Goal: Information Seeking & Learning: Learn about a topic

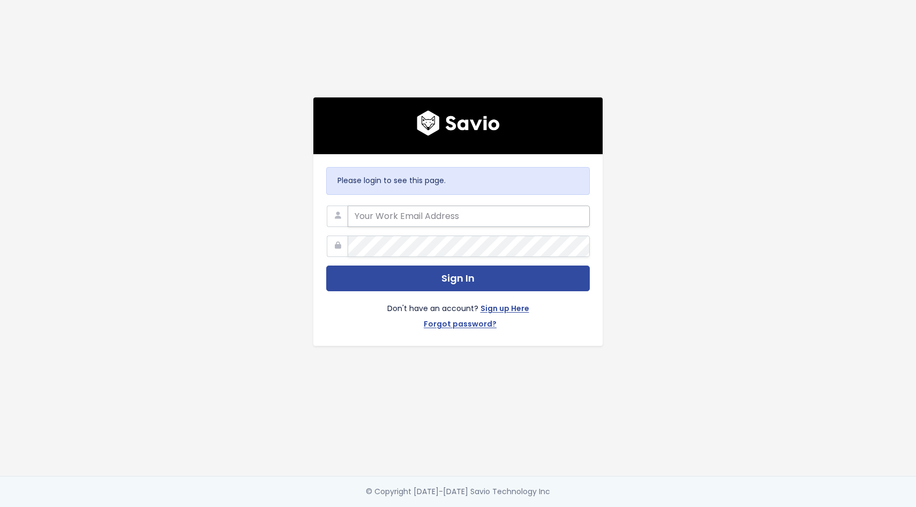
click at [396, 218] on input "email" at bounding box center [469, 216] width 242 height 21
type input "gabriella@nextpatient.co"
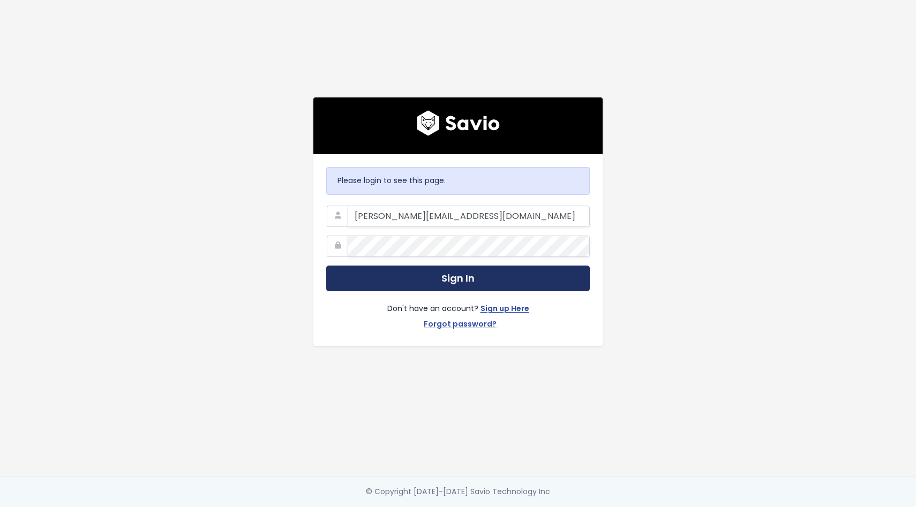
click at [382, 287] on button "Sign In" at bounding box center [457, 279] width 263 height 26
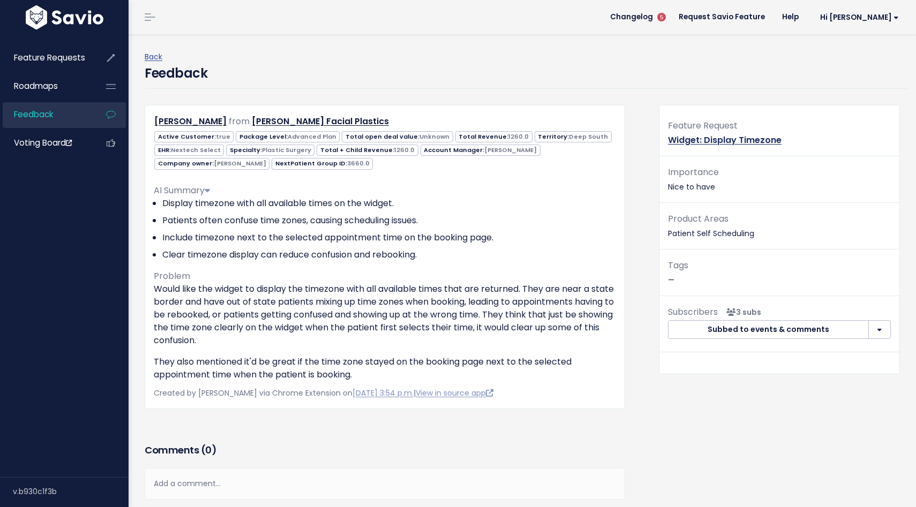
click at [745, 139] on link "Widget: Display Timezone" at bounding box center [725, 140] width 114 height 12
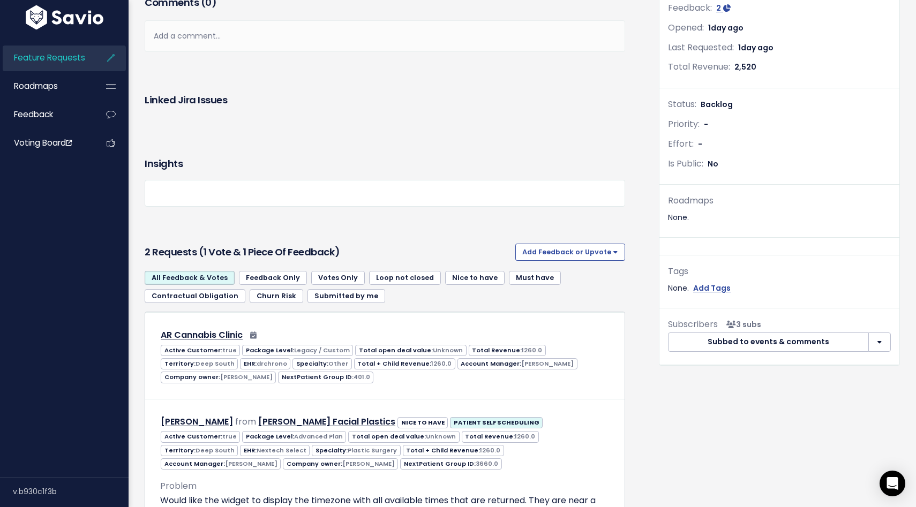
scroll to position [202, 0]
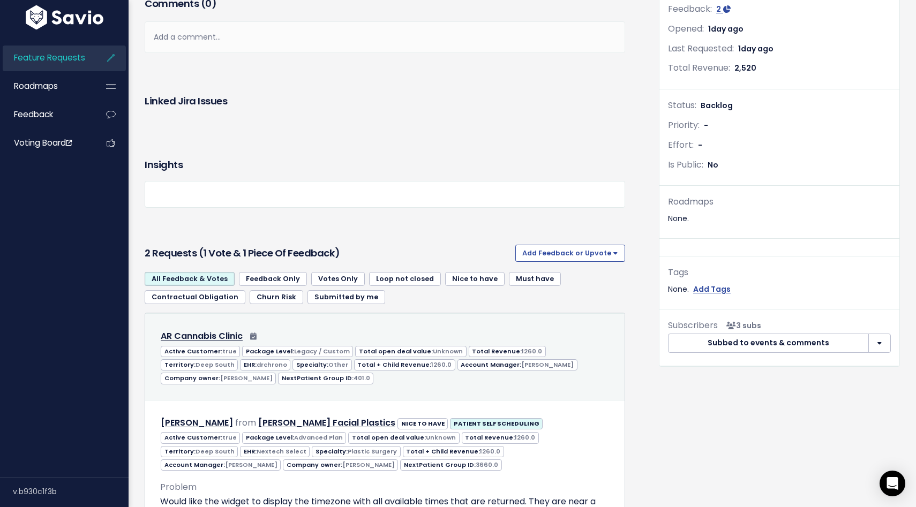
click at [472, 392] on div "AR Cannabis Clinic Active Customer: true Package Level:" at bounding box center [385, 356] width 466 height 73
